Goal: Task Accomplishment & Management: Manage account settings

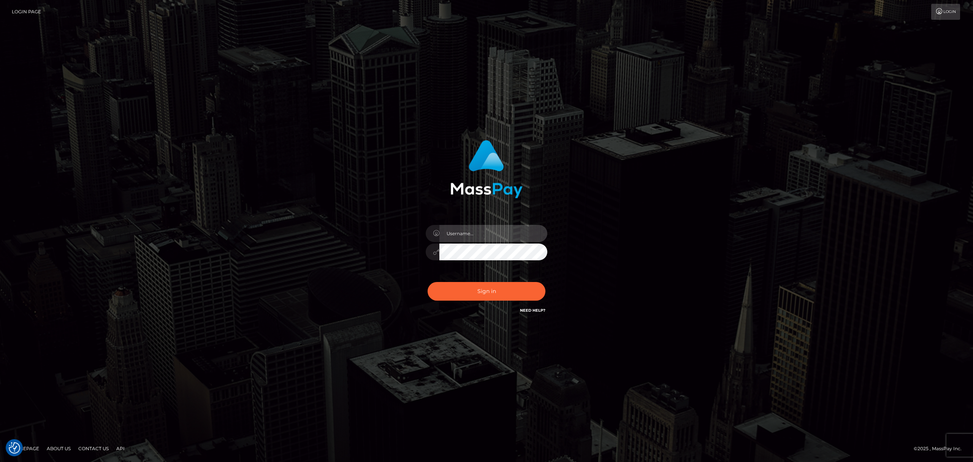
type input "Allen.megabonanza"
click at [886, 124] on div "[PERSON_NAME].megabonanza" at bounding box center [486, 231] width 973 height 308
type input "[PERSON_NAME].megabonanza"
click at [469, 277] on div "Sign in Need Help?" at bounding box center [486, 294] width 133 height 34
click at [478, 277] on button "Sign in" at bounding box center [487, 291] width 118 height 19
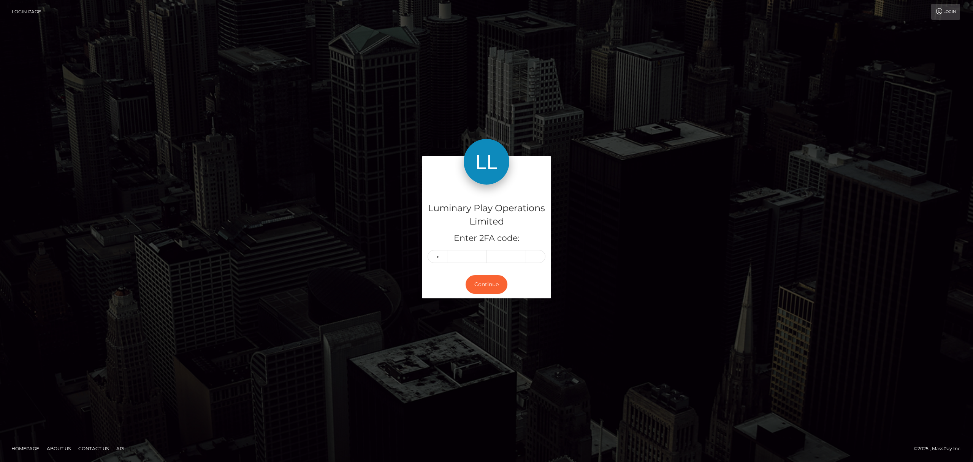
type input "0"
type input "9"
type input "7"
type input "6"
type input "0"
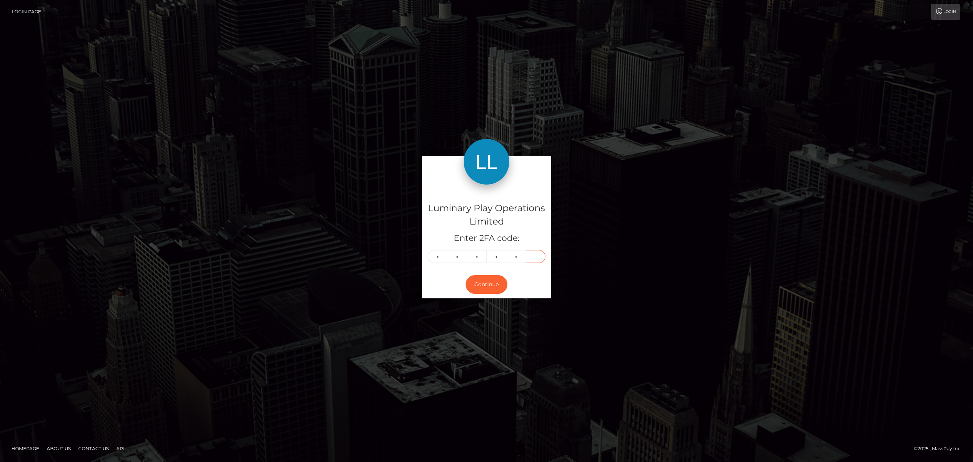
type input "3"
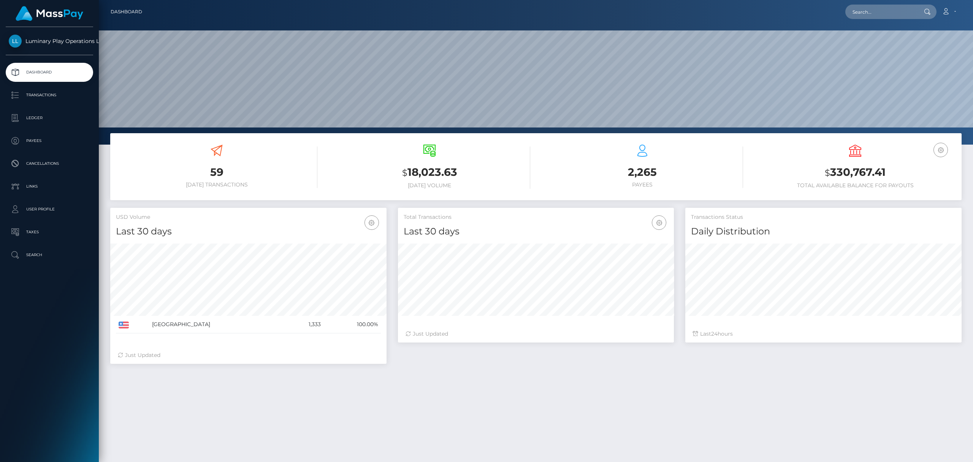
scroll to position [134, 276]
drag, startPoint x: 888, startPoint y: 173, endPoint x: 843, endPoint y: 175, distance: 45.7
click at [843, 175] on h3 "$ 330,767.41" at bounding box center [855, 173] width 201 height 16
